Goal: Find specific page/section: Find specific page/section

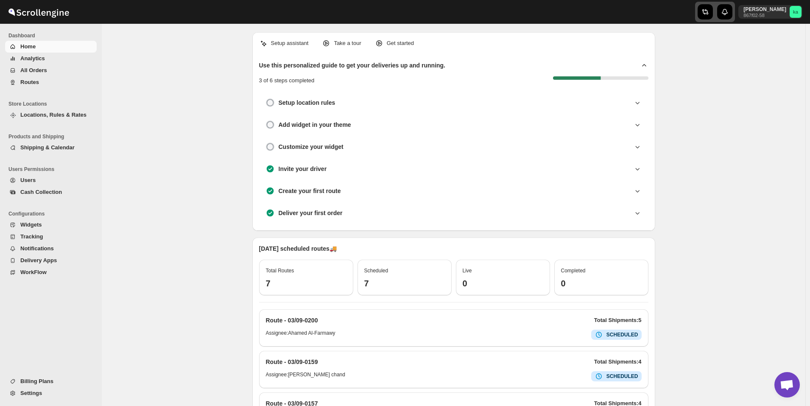
click at [710, 13] on icon "button" at bounding box center [705, 12] width 8 height 8
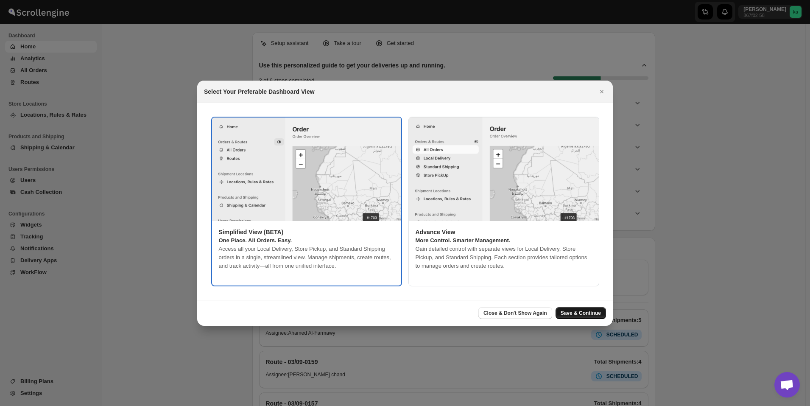
click at [584, 314] on span "Save & Continue" at bounding box center [581, 313] width 40 height 7
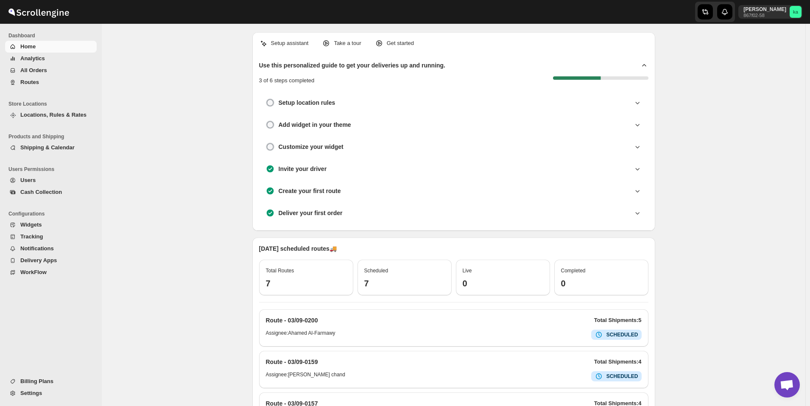
click at [46, 72] on span "All Orders" at bounding box center [57, 70] width 75 height 8
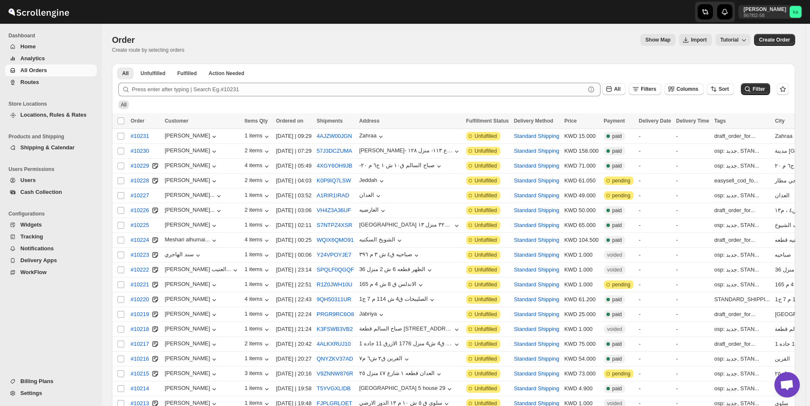
click at [44, 82] on span "Routes" at bounding box center [57, 82] width 75 height 8
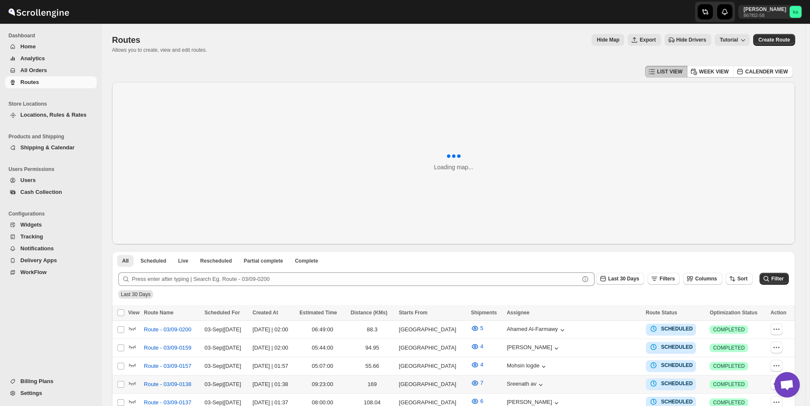
scroll to position [212, 0]
